Goal: Register for event/course

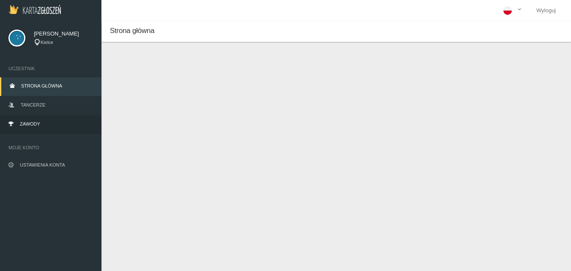
click at [31, 125] on span "Zawody" at bounding box center [30, 123] width 20 height 5
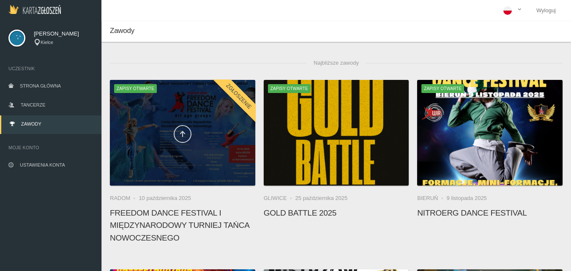
click at [187, 134] on link at bounding box center [183, 134] width 18 height 18
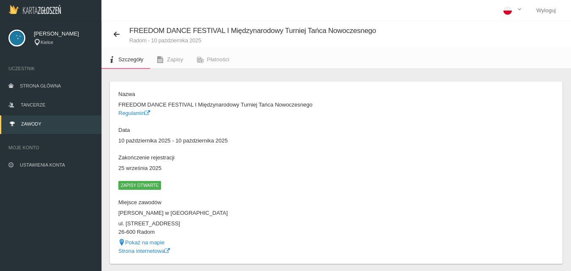
click at [140, 185] on span "Zapisy otwarte" at bounding box center [139, 185] width 43 height 8
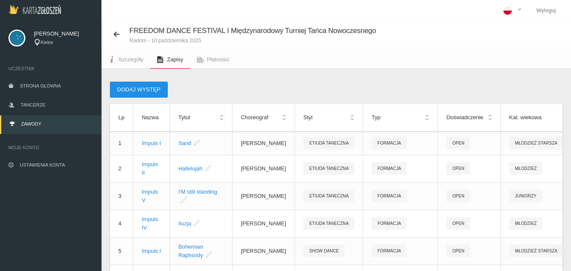
click at [138, 91] on button "Dodaj występ" at bounding box center [139, 90] width 58 height 16
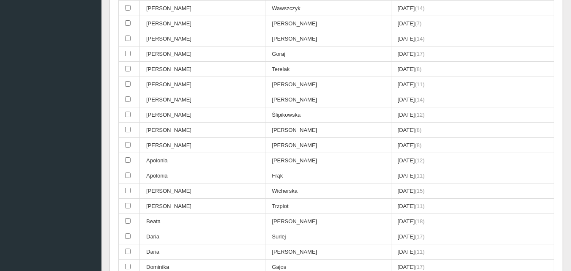
scroll to position [380, 0]
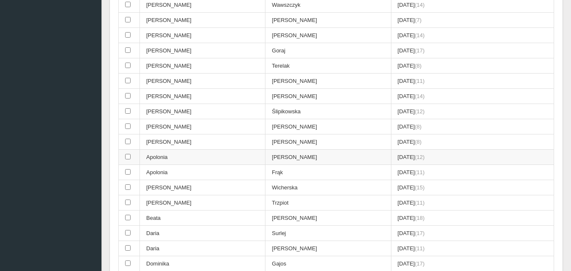
click at [128, 157] on input "checkbox" at bounding box center [127, 156] width 5 height 5
checkbox input "true"
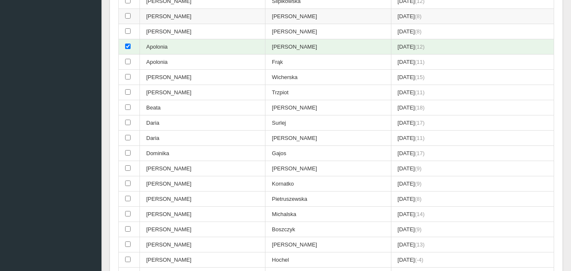
scroll to position [549, 0]
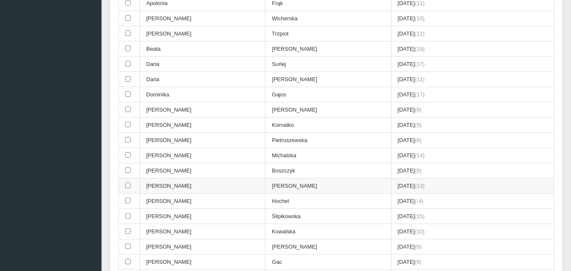
click at [128, 185] on input "checkbox" at bounding box center [127, 184] width 5 height 5
checkbox input "true"
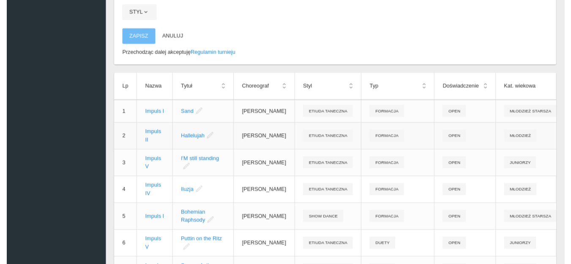
scroll to position [2534, 0]
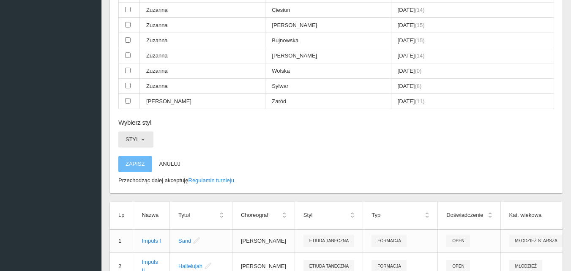
click at [137, 139] on button "Styl" at bounding box center [135, 139] width 35 height 16
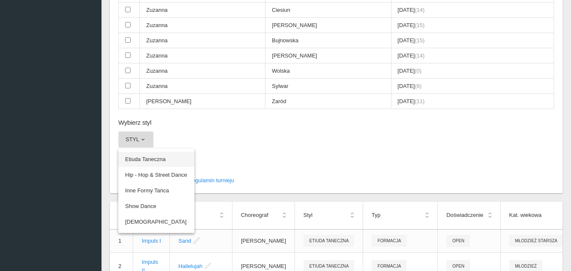
click at [140, 157] on link "Etiuda Taneczna" at bounding box center [156, 159] width 76 height 15
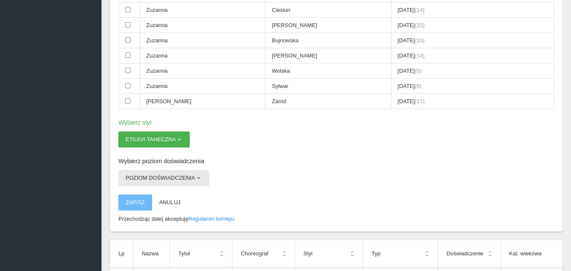
click at [199, 179] on span "button" at bounding box center [198, 177] width 7 height 7
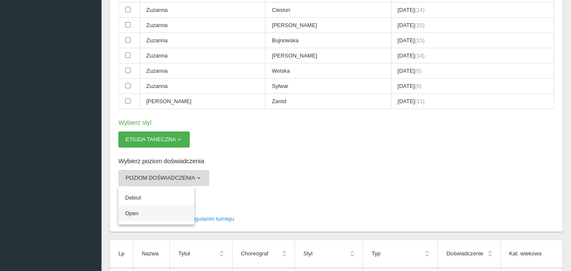
click at [135, 212] on link "Open" at bounding box center [156, 213] width 76 height 15
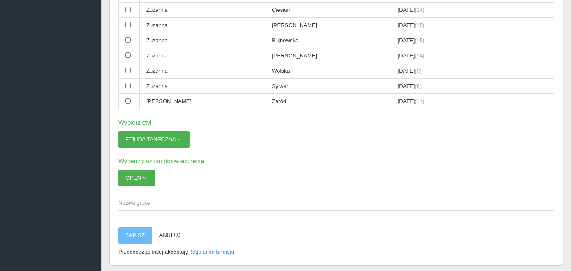
click at [142, 202] on span "Nazwa grupy" at bounding box center [331, 203] width 427 height 8
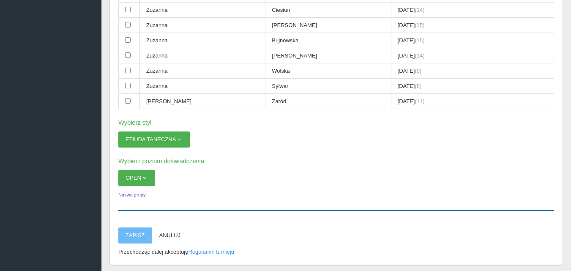
click at [142, 202] on input "Nazwa grupy" at bounding box center [336, 202] width 436 height 16
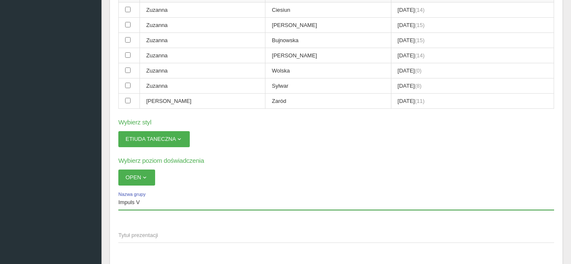
type input "Impuls V"
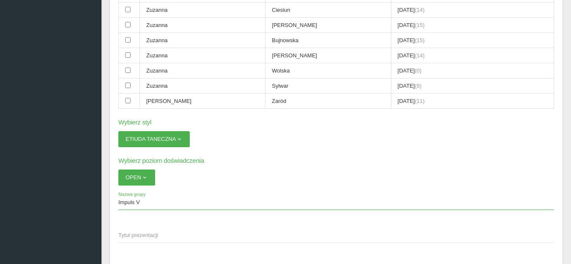
click at [181, 233] on span "Tytuł prezentacji" at bounding box center [331, 235] width 427 height 8
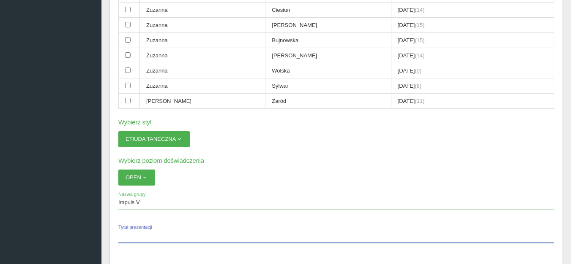
click at [181, 233] on input "Tytuł prezentacji" at bounding box center [336, 235] width 436 height 16
paste input "Daylight"
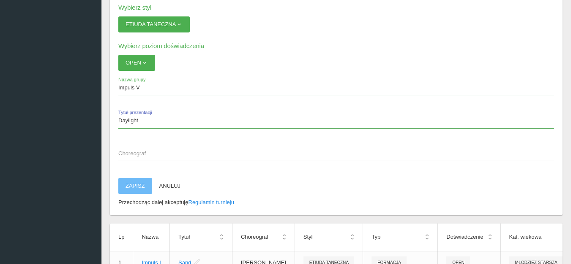
scroll to position [2661, 0]
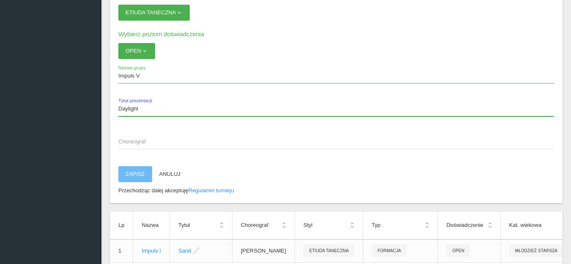
type input "Daylight"
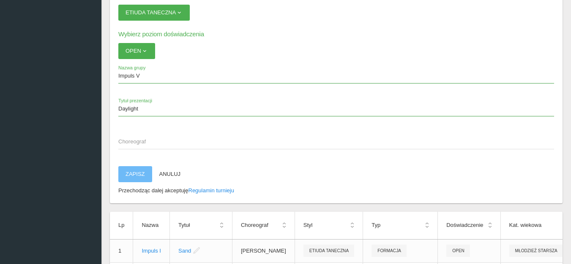
click at [137, 140] on span "Choreograf" at bounding box center [331, 142] width 427 height 8
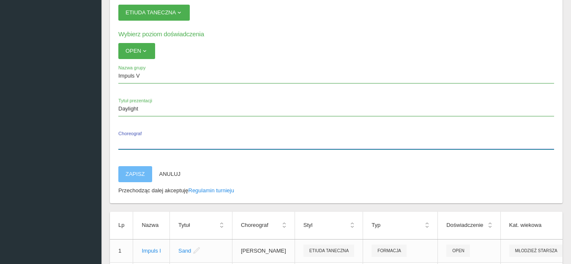
click at [137, 140] on input "Choreograf" at bounding box center [336, 141] width 436 height 16
type input "[PERSON_NAME]"
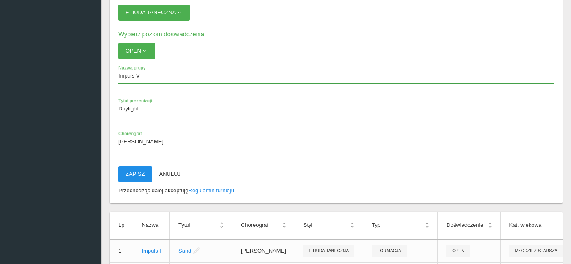
click at [133, 176] on button "Zapisz" at bounding box center [135, 174] width 34 height 16
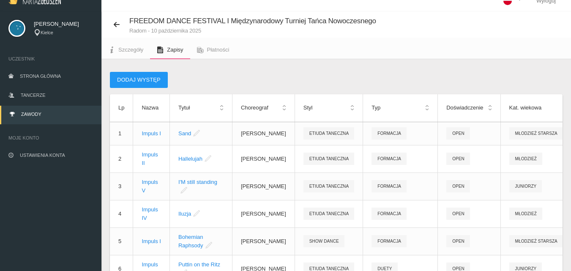
scroll to position [0, 0]
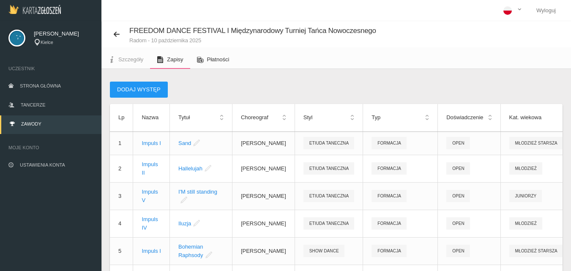
click at [215, 60] on span "Płatności" at bounding box center [218, 59] width 22 height 6
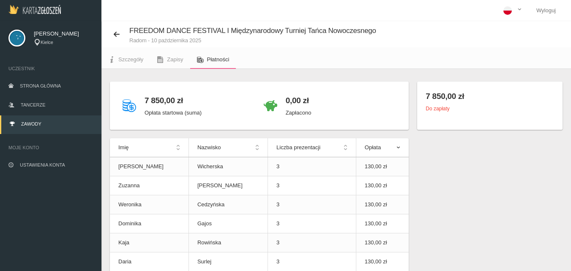
click at [398, 147] on th "Opłata" at bounding box center [382, 147] width 53 height 19
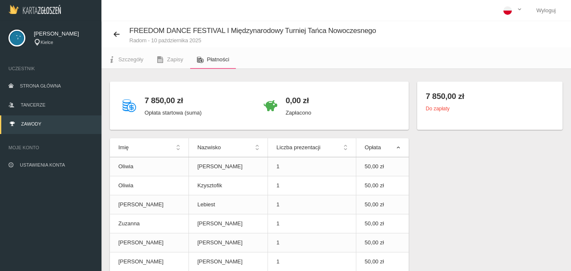
click at [398, 147] on th "Opłata" at bounding box center [382, 147] width 53 height 19
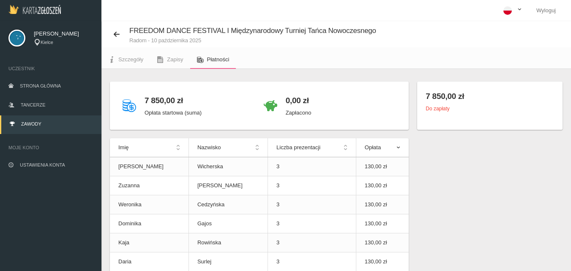
click at [519, 9] on span at bounding box center [519, 10] width 7 height 9
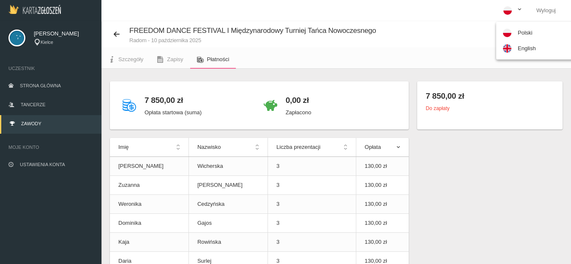
click at [443, 24] on div "FREEDOM DANCE FESTIVAL I Międzynarodowy Turniej Tańca Nowoczesnego Radom - 10 p…" at bounding box center [335, 34] width 469 height 26
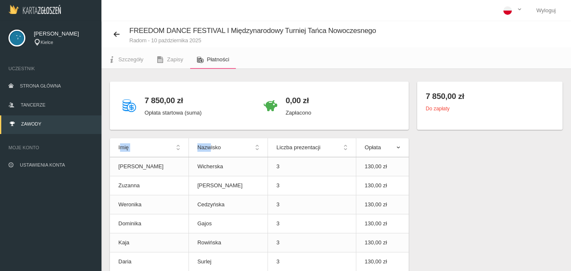
drag, startPoint x: 115, startPoint y: 146, endPoint x: 192, endPoint y: 153, distance: 77.6
click at [192, 153] on tr "Imię Nazwisko Liczba prezentacji Opłata" at bounding box center [259, 147] width 299 height 19
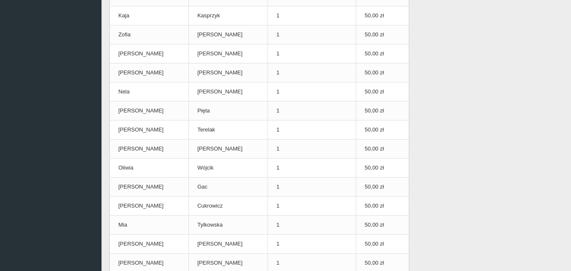
scroll to position [2296, 0]
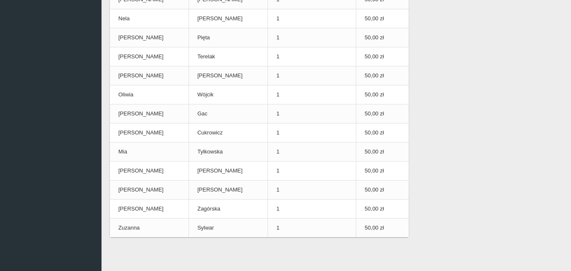
drag, startPoint x: 122, startPoint y: 92, endPoint x: 386, endPoint y: 271, distance: 318.4
copy div "7 850,00 zł Opłata startowa (suma) 0,00 zł Zapłacono"
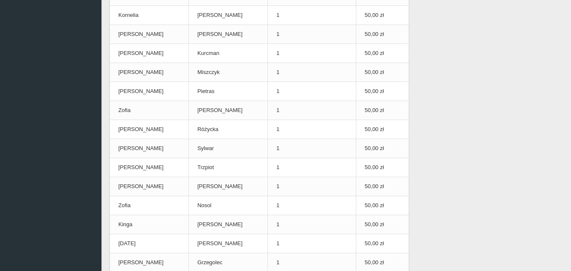
scroll to position [1704, 0]
